Goal: Find specific page/section: Find specific page/section

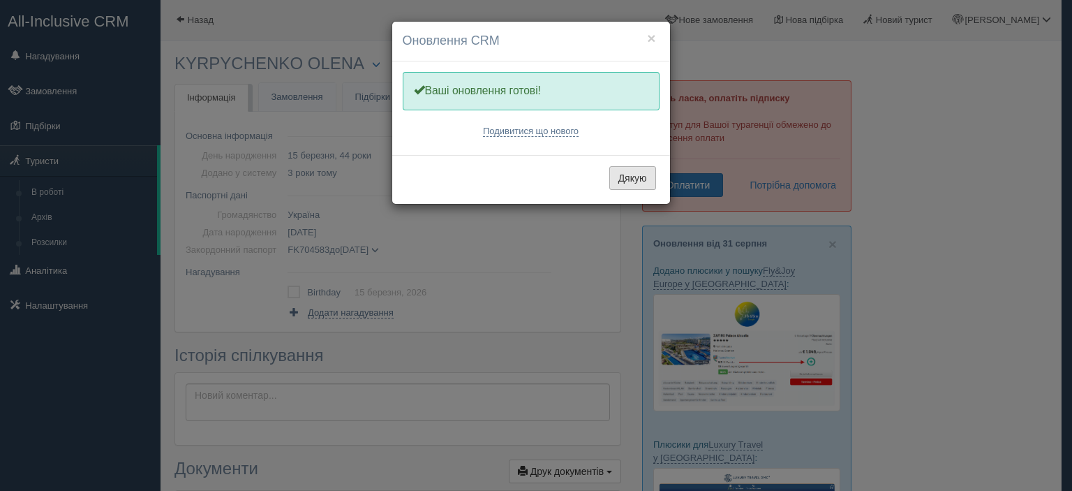
click at [631, 175] on button "Дякую" at bounding box center [632, 178] width 47 height 24
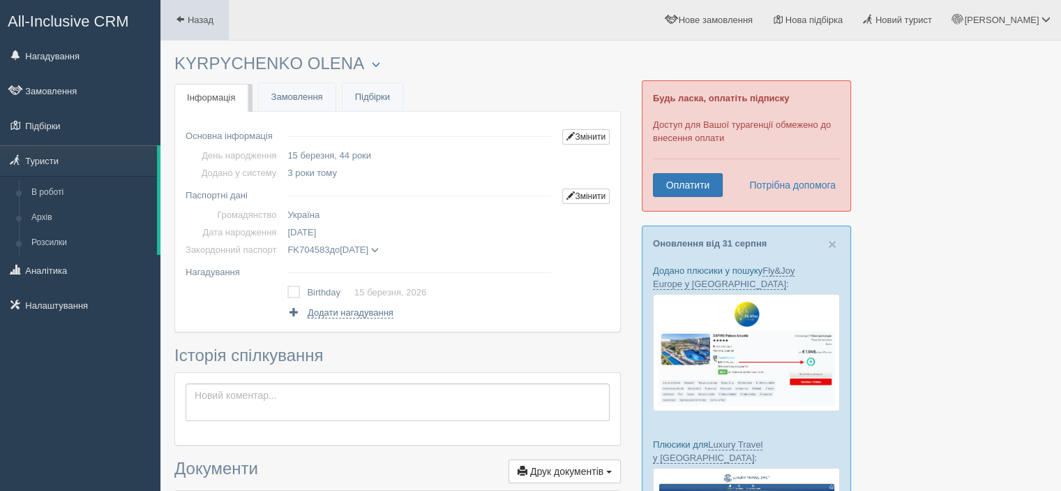
click at [199, 22] on span "Назад" at bounding box center [201, 20] width 26 height 10
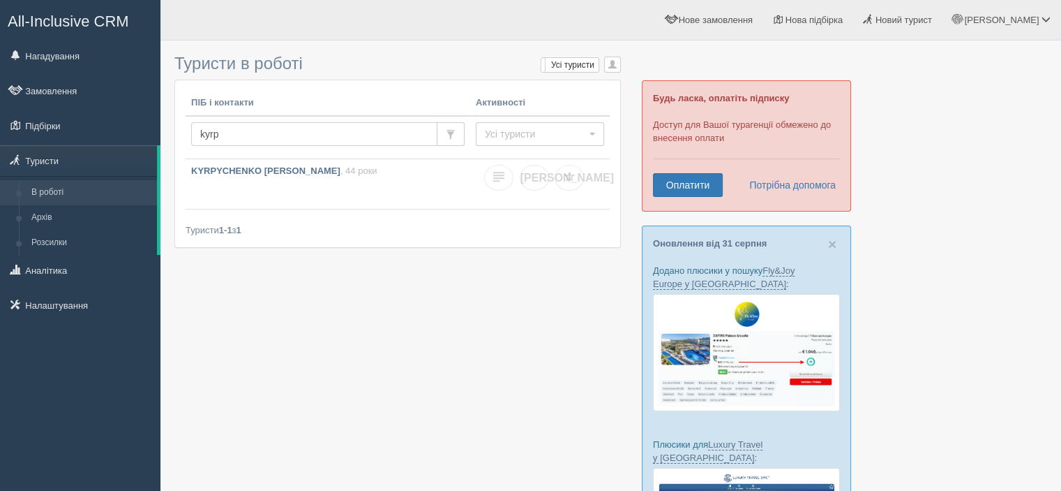
drag, startPoint x: 230, startPoint y: 128, endPoint x: 181, endPoint y: 128, distance: 48.2
click at [181, 128] on div "ПІБ і контакти Активності kyrp Усі туристи Усі туристи Є замовлення Є підбірки …" at bounding box center [397, 163] width 445 height 167
type input "raduch"
click at [371, 171] on p "[PERSON_NAME] , 39 років" at bounding box center [328, 171] width 274 height 13
